Goal: Task Accomplishment & Management: Manage account settings

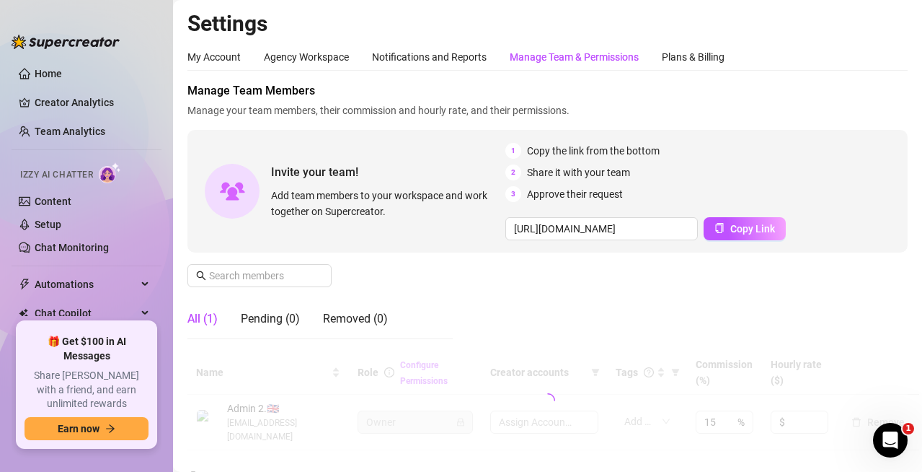
click at [583, 52] on div "Manage Team & Permissions" at bounding box center [574, 57] width 129 height 16
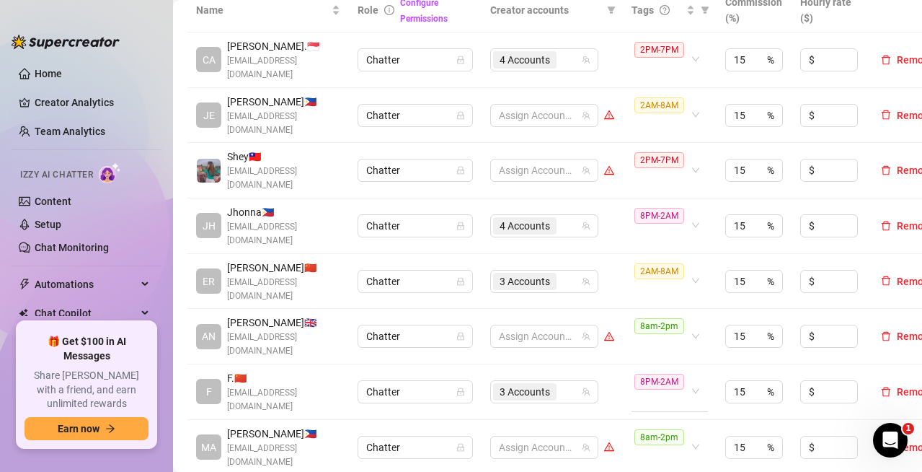
scroll to position [433, 0]
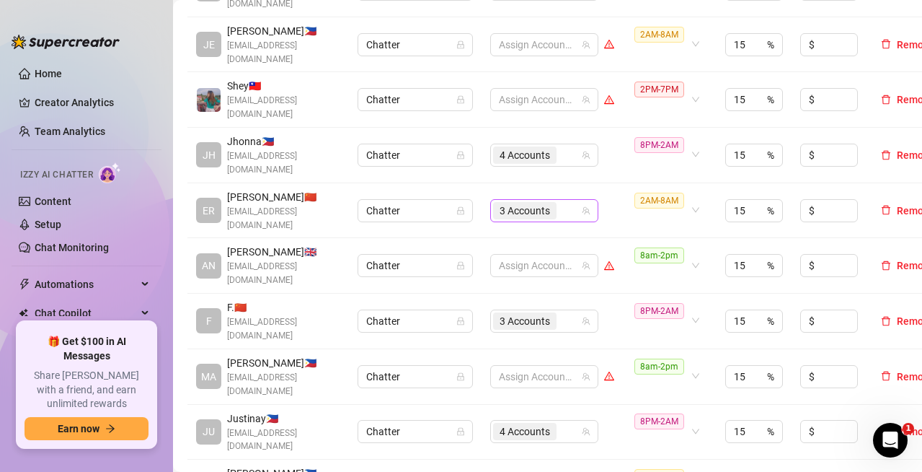
click at [564, 205] on div "3 Accounts" at bounding box center [536, 210] width 87 height 20
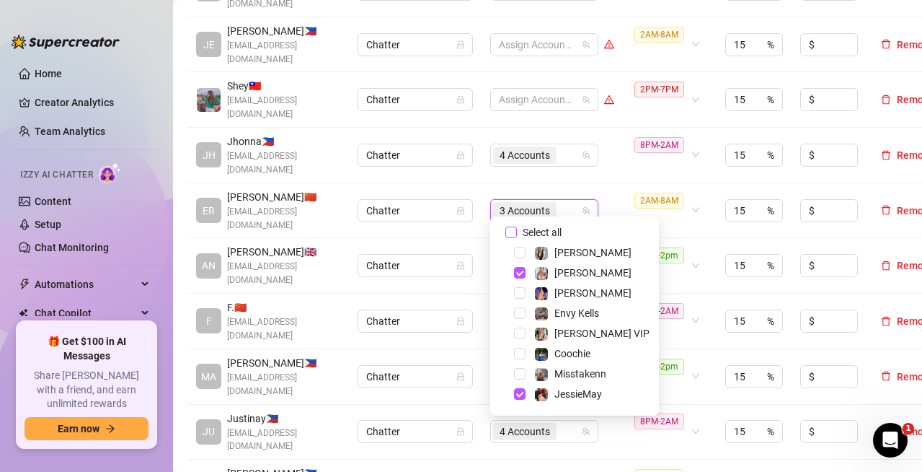
click at [514, 231] on input "Select all" at bounding box center [511, 232] width 12 height 12
checkbox input "true"
click at [604, 183] on td "All Accounts" at bounding box center [552, 211] width 141 height 56
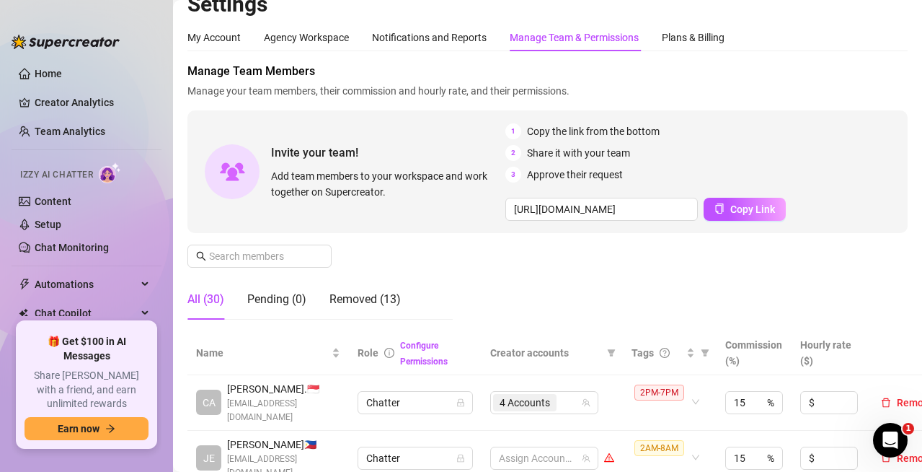
scroll to position [0, 0]
